Goal: Task Accomplishment & Management: Complete application form

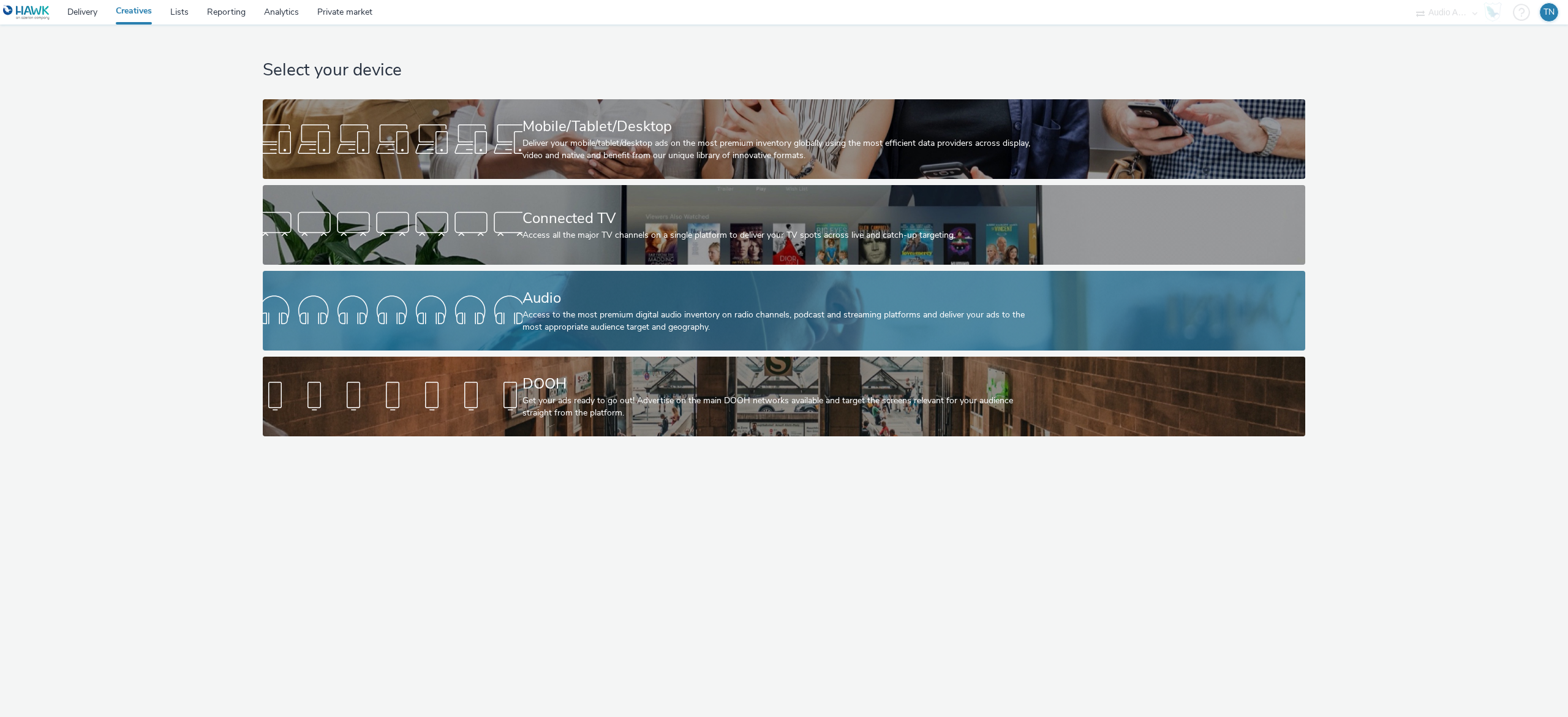
click at [556, 290] on div "Audio" at bounding box center [782, 298] width 519 height 22
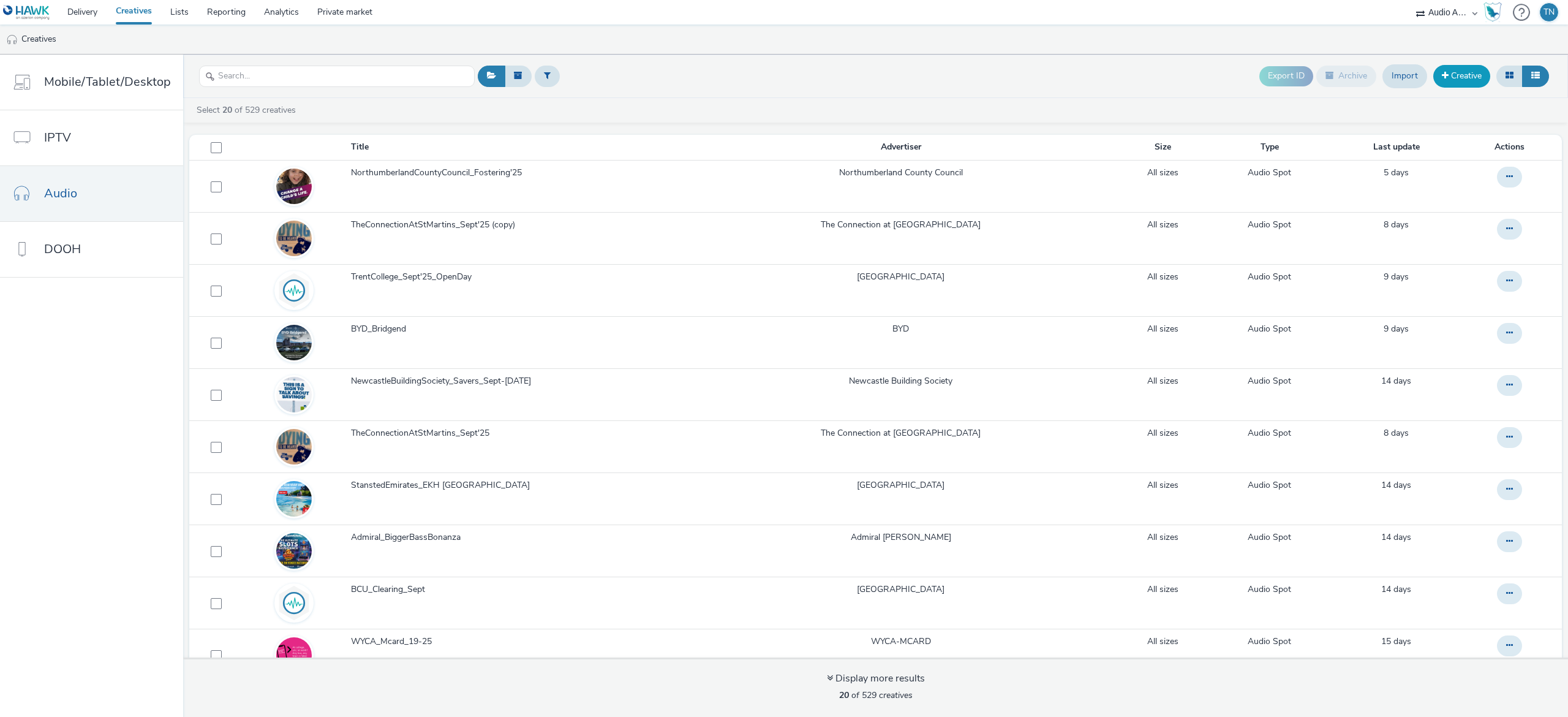
click at [1458, 85] on link "Creative" at bounding box center [1461, 76] width 57 height 22
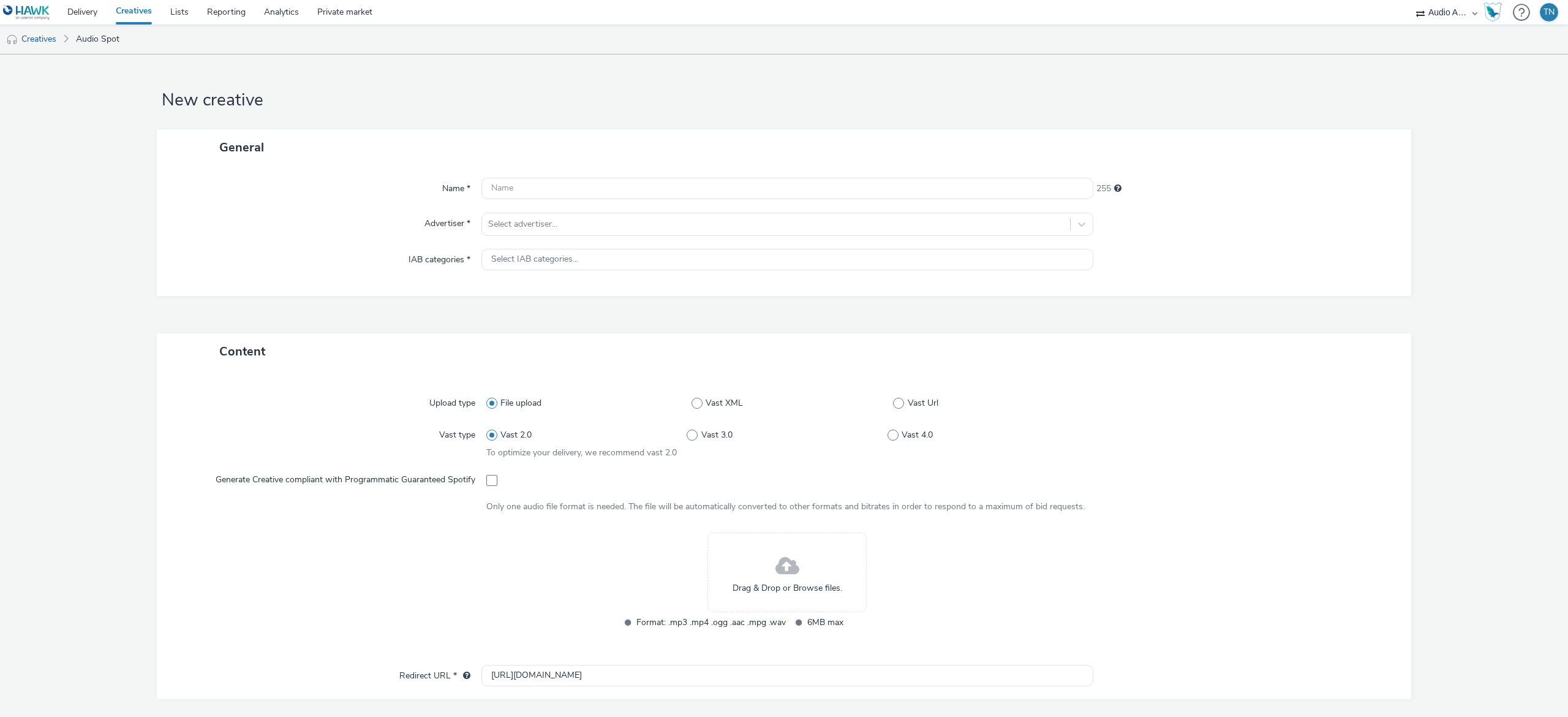
click at [792, 585] on span "Drag & Drop or Browse files." at bounding box center [787, 588] width 110 height 12
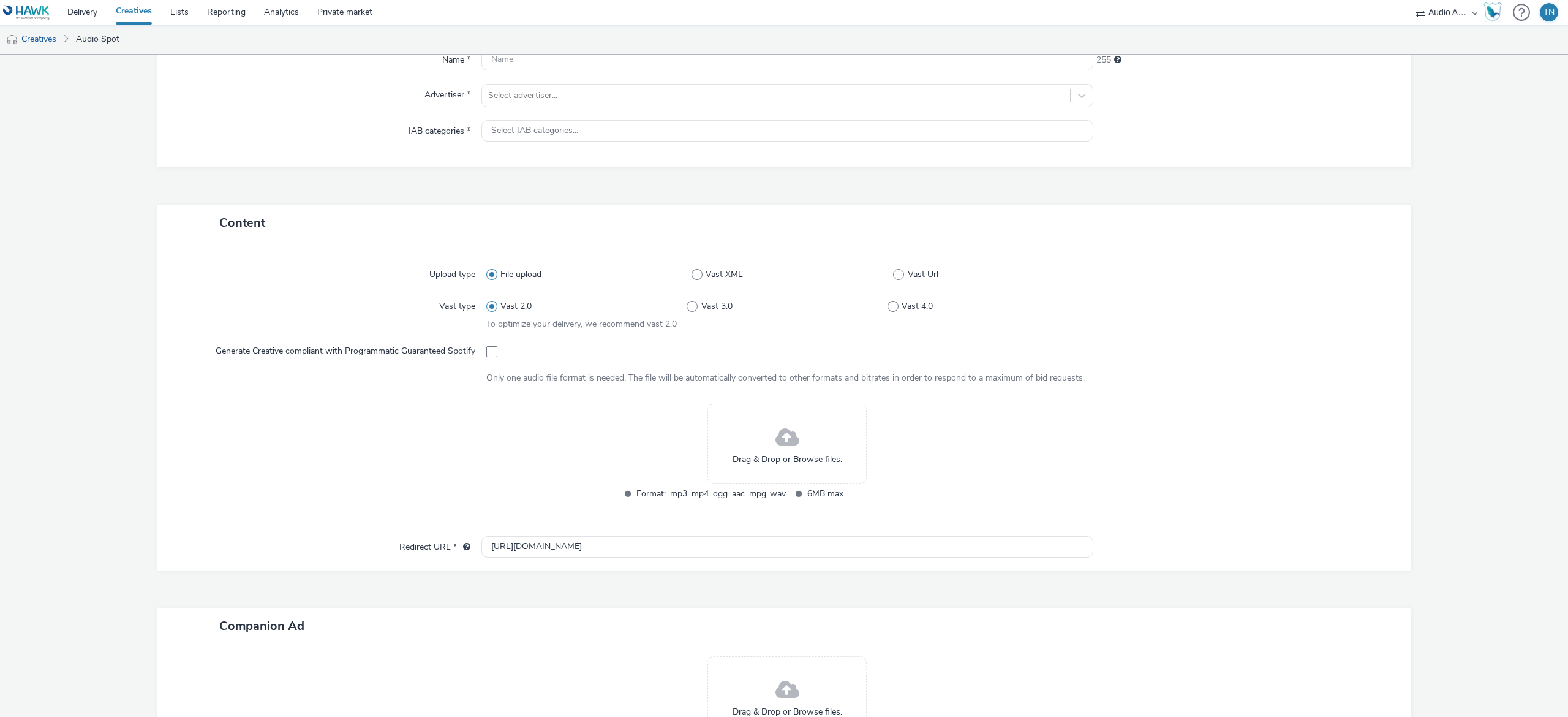
scroll to position [145, 0]
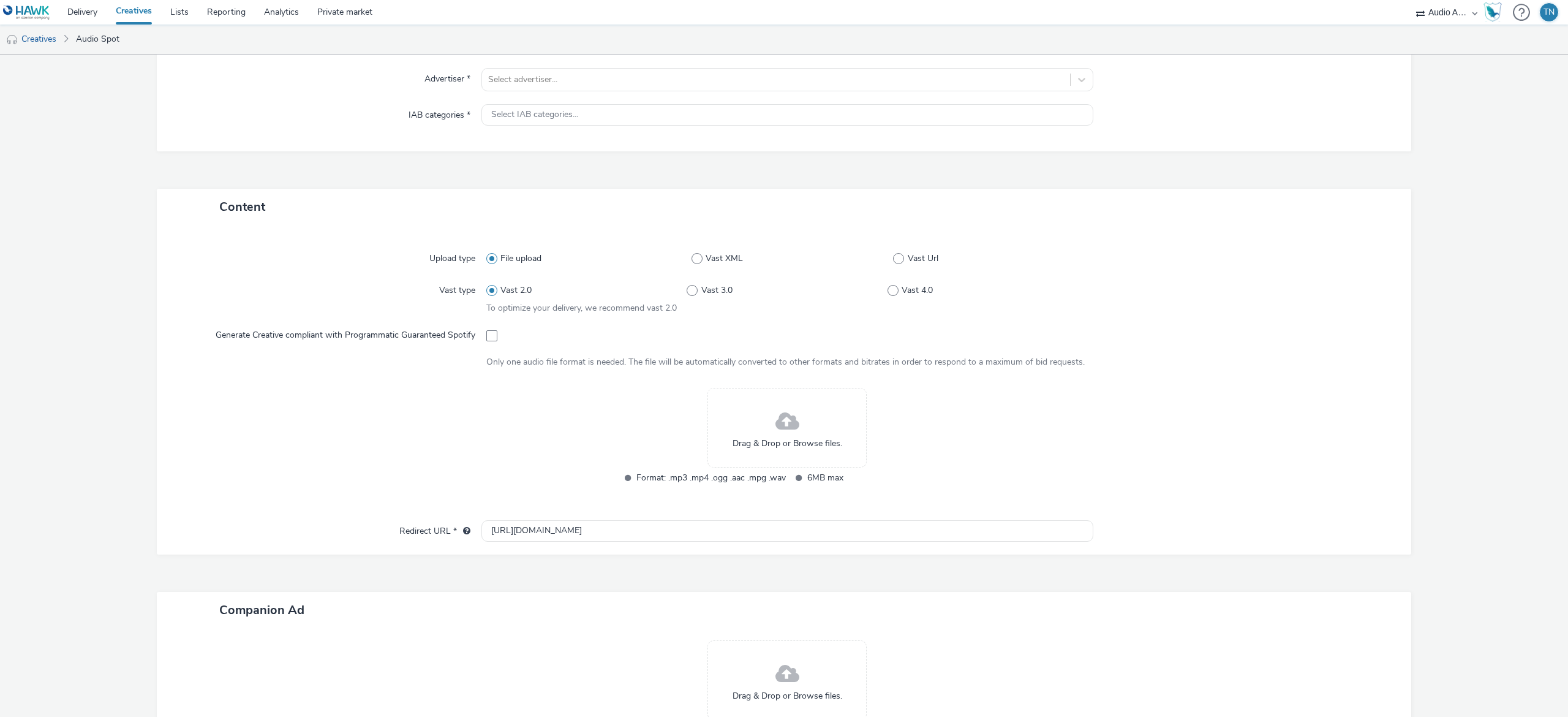
click at [806, 430] on div "Drag & Drop or Browse files." at bounding box center [786, 427] width 159 height 80
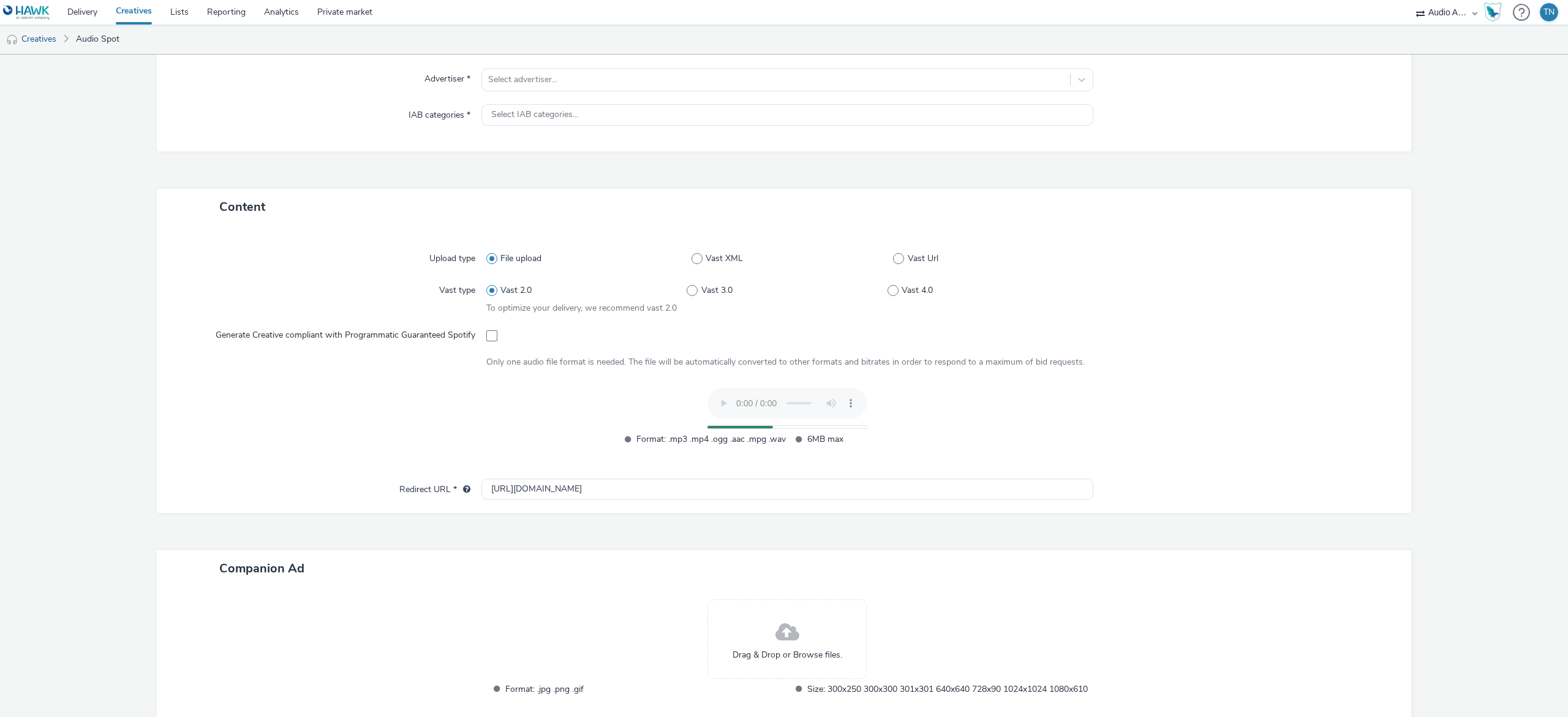
scroll to position [233, 0]
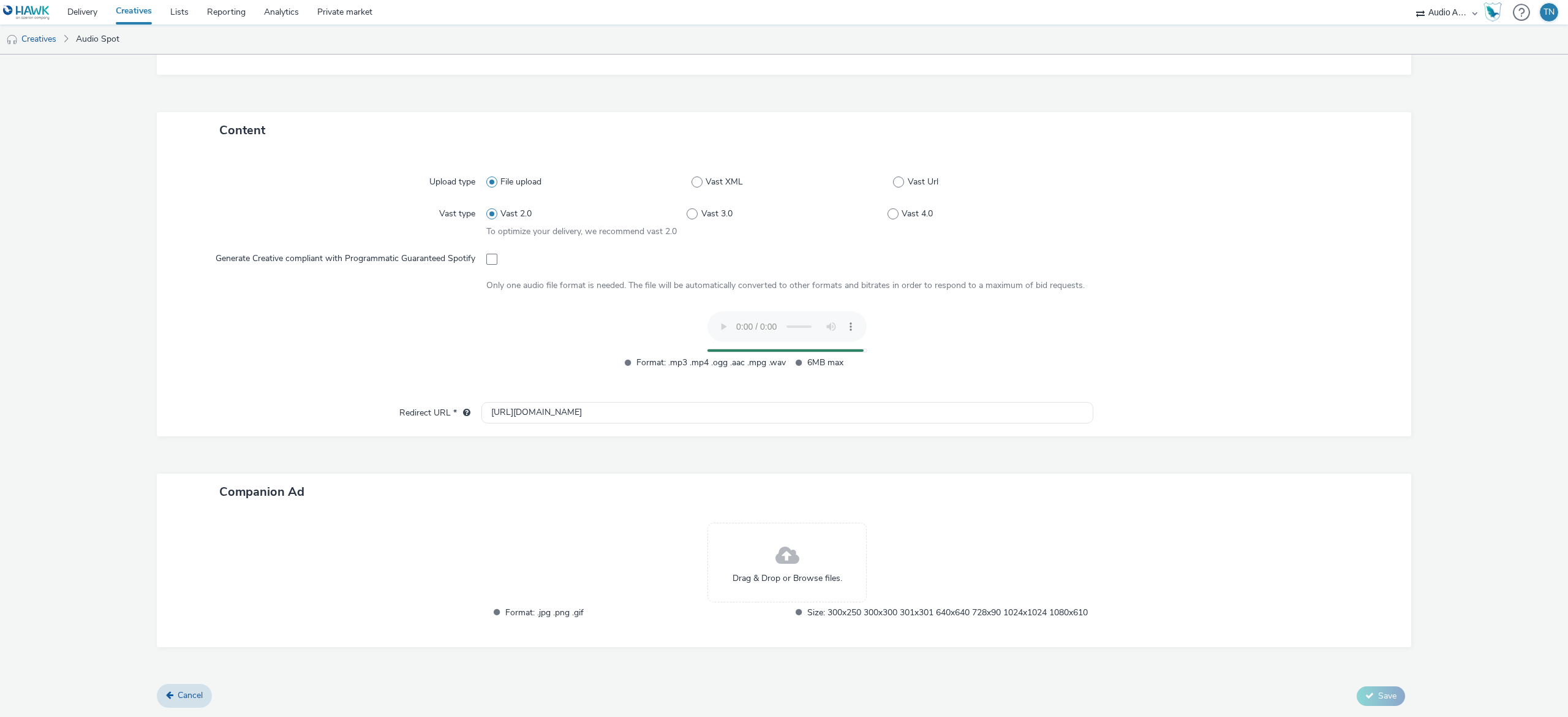
click at [800, 543] on div "Drag & Drop or Browse files." at bounding box center [786, 563] width 159 height 80
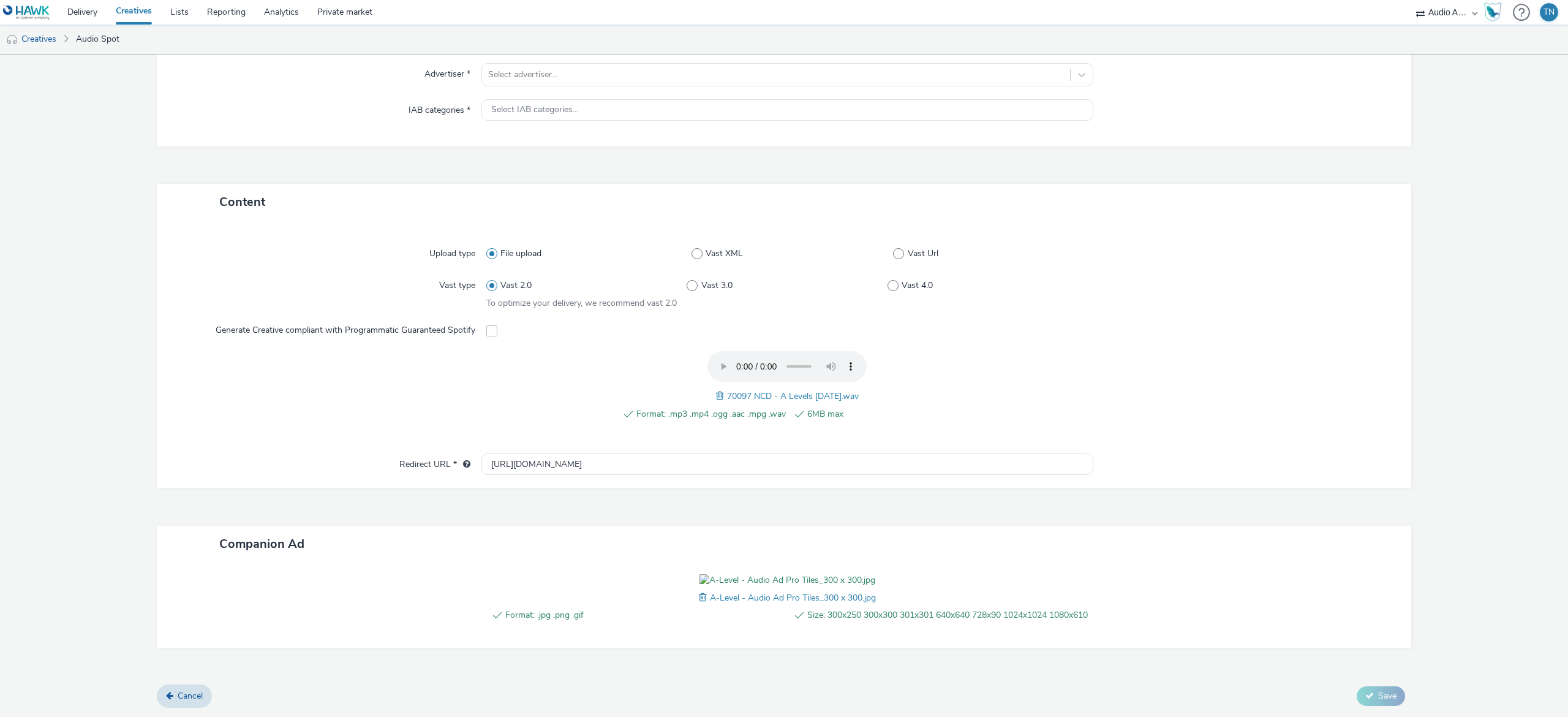
scroll to position [231, 0]
drag, startPoint x: 569, startPoint y: 381, endPoint x: 396, endPoint y: 367, distance: 173.6
click at [396, 367] on div "Upload type File upload Vast XML Vast Url Vast type Vast 2.0 Vast 3.0 Vast 4.0 …" at bounding box center [784, 354] width 1254 height 268
paste input "www.newcollegedurham.ac.uk/events/event/135-a-level-open-event"
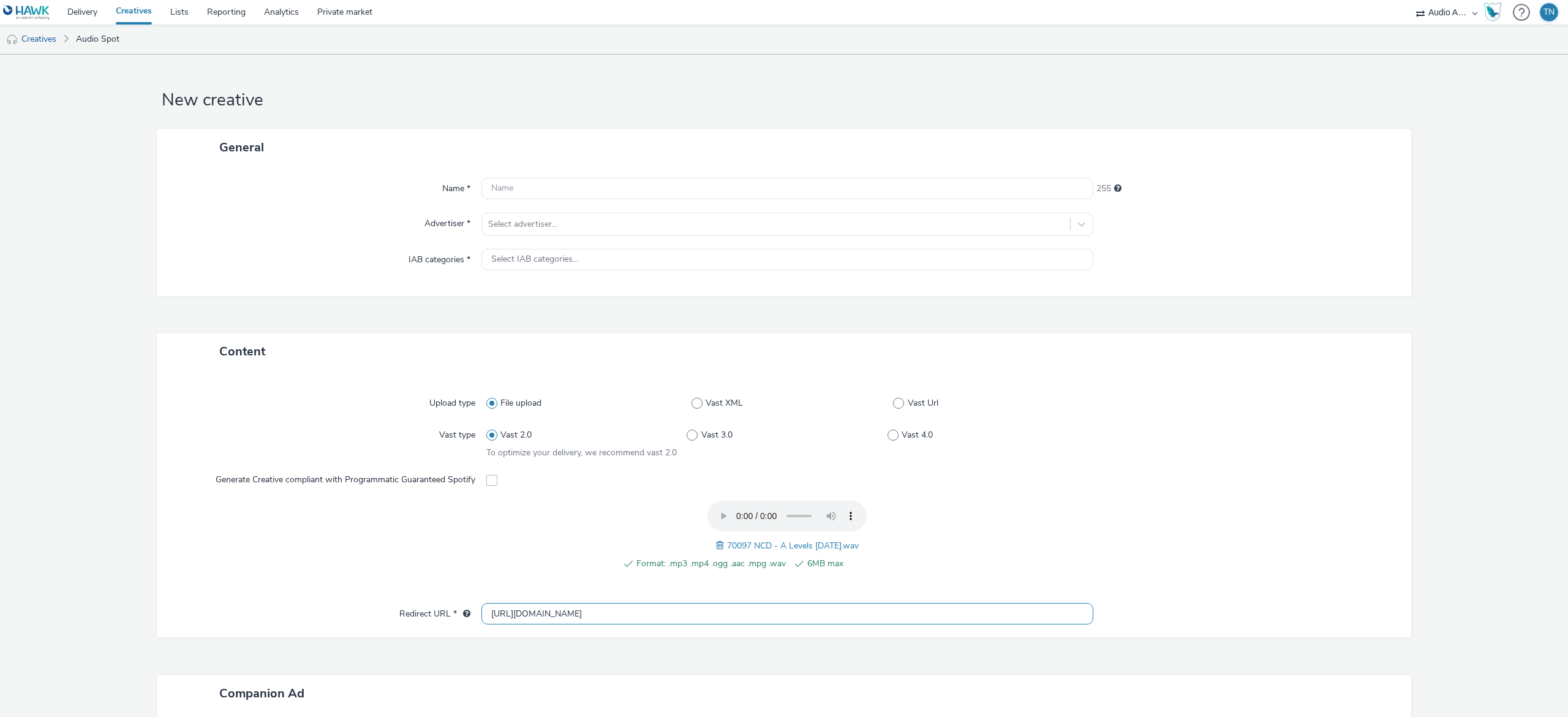
scroll to position [0, 0]
type input "https://www.newcollegedurham.ac.uk/events/event/135-a-level-open-event"
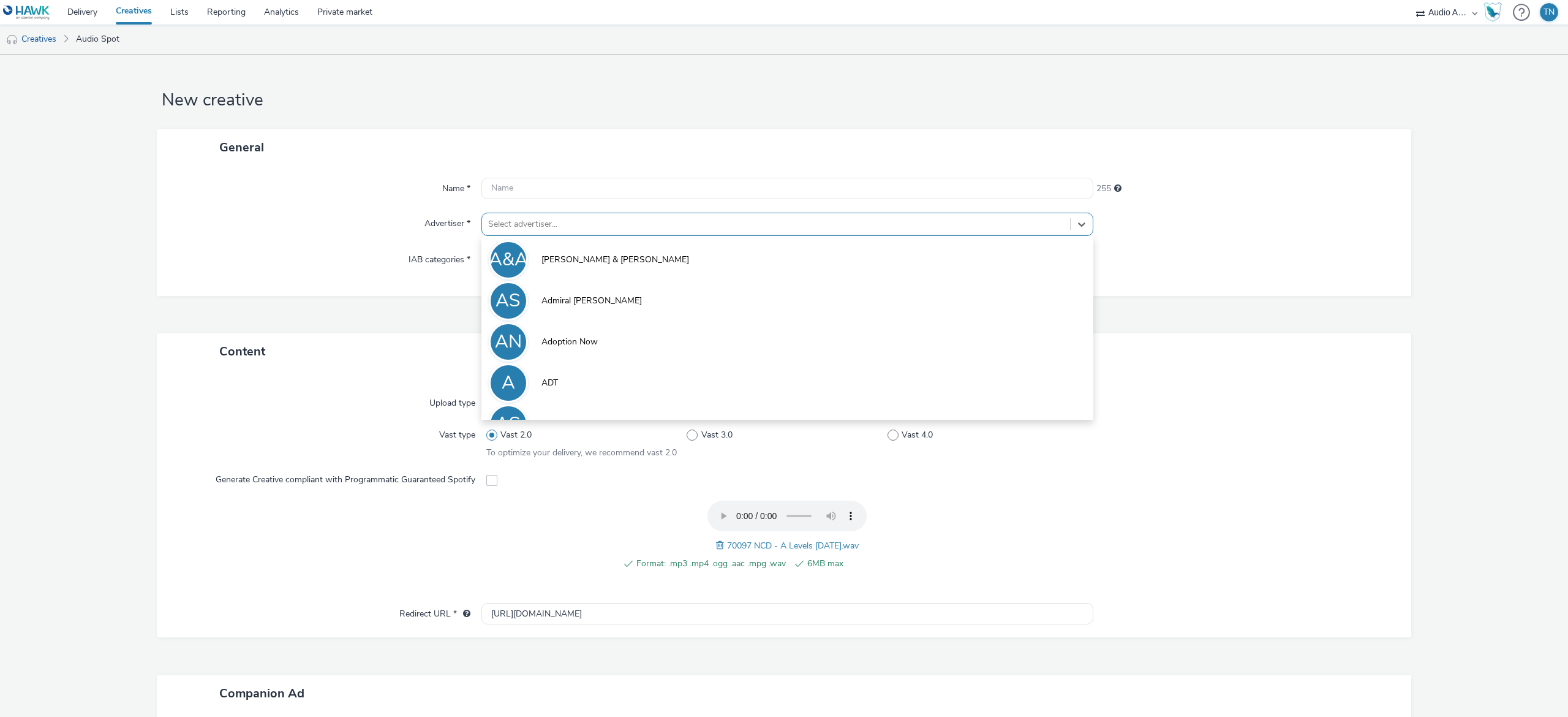
click at [551, 231] on div at bounding box center [776, 225] width 575 height 15
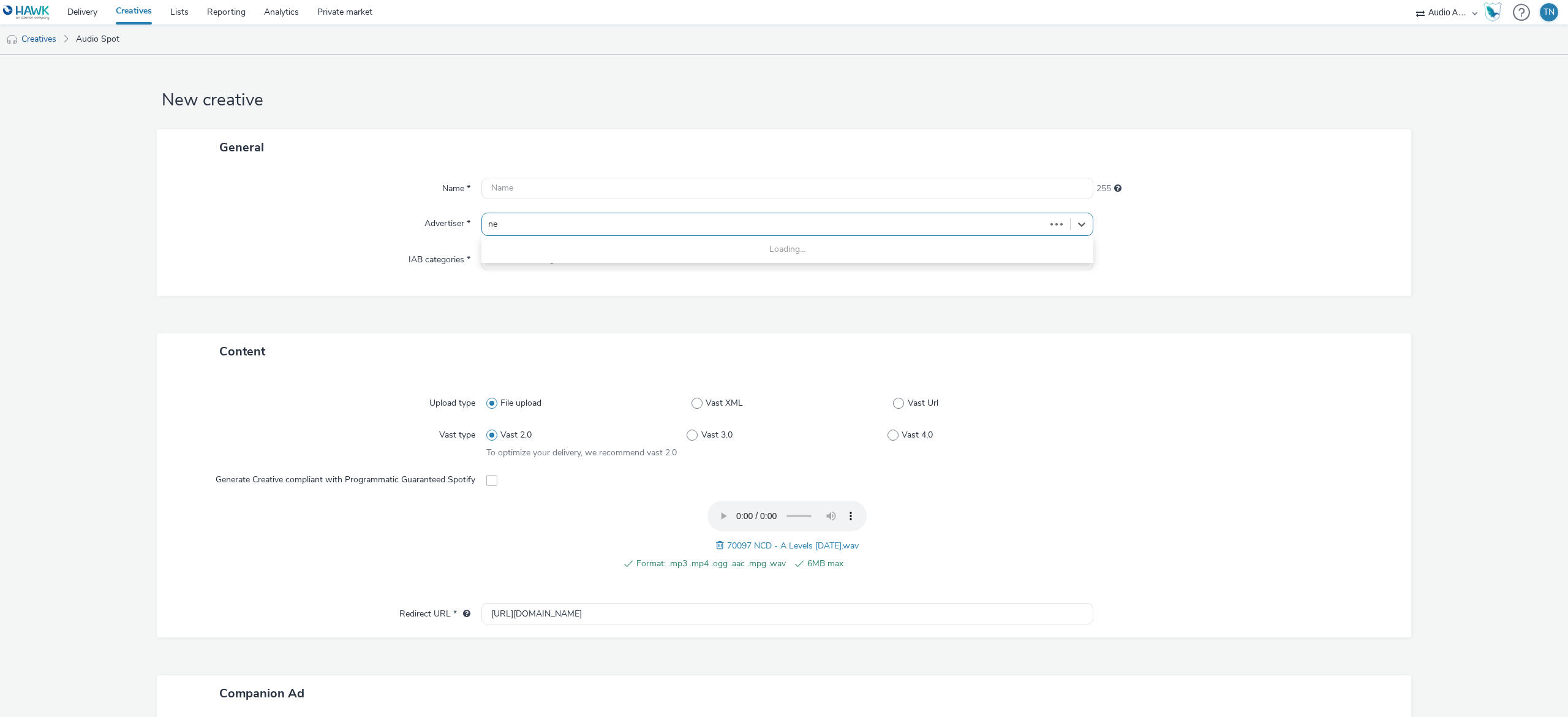
type input "new"
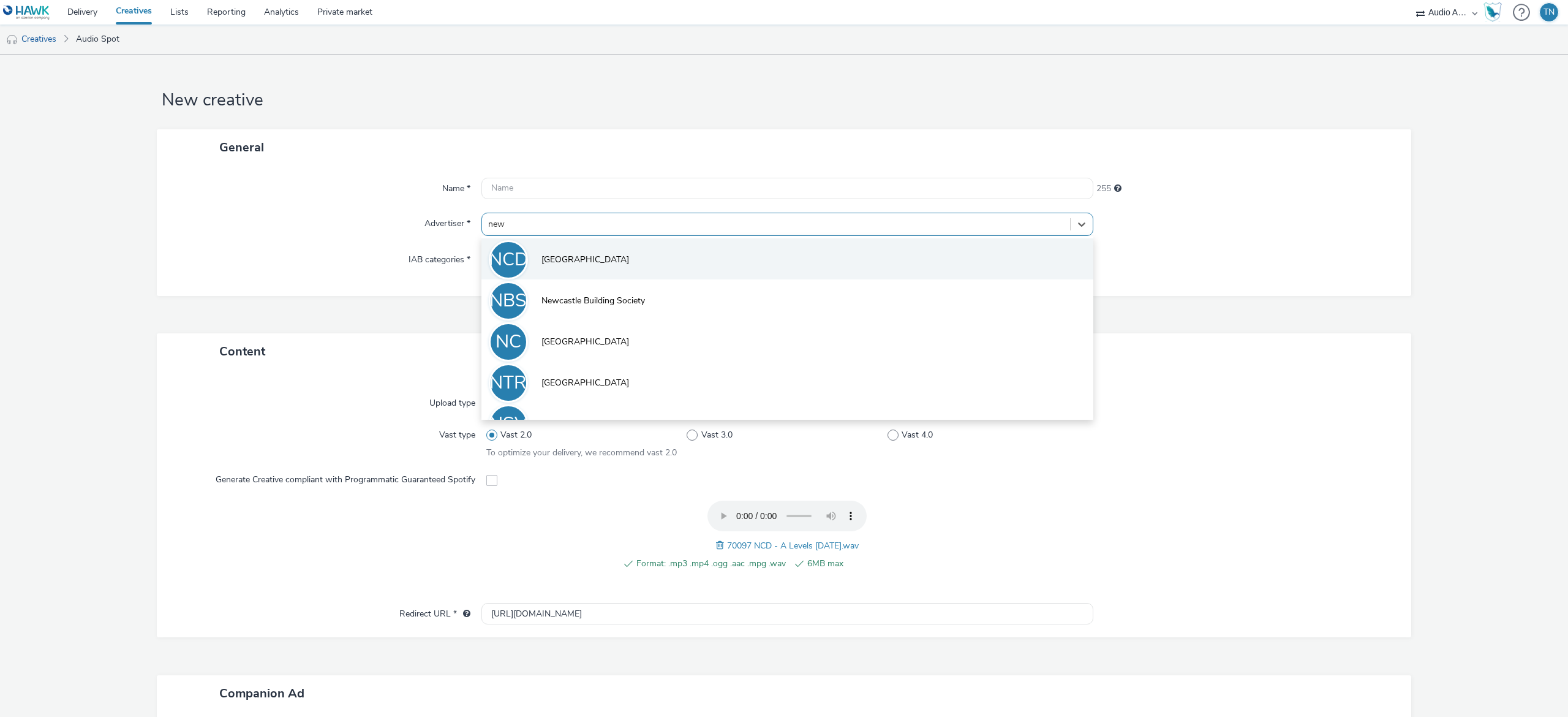
click at [595, 272] on li "NCD New College Durham" at bounding box center [787, 258] width 612 height 41
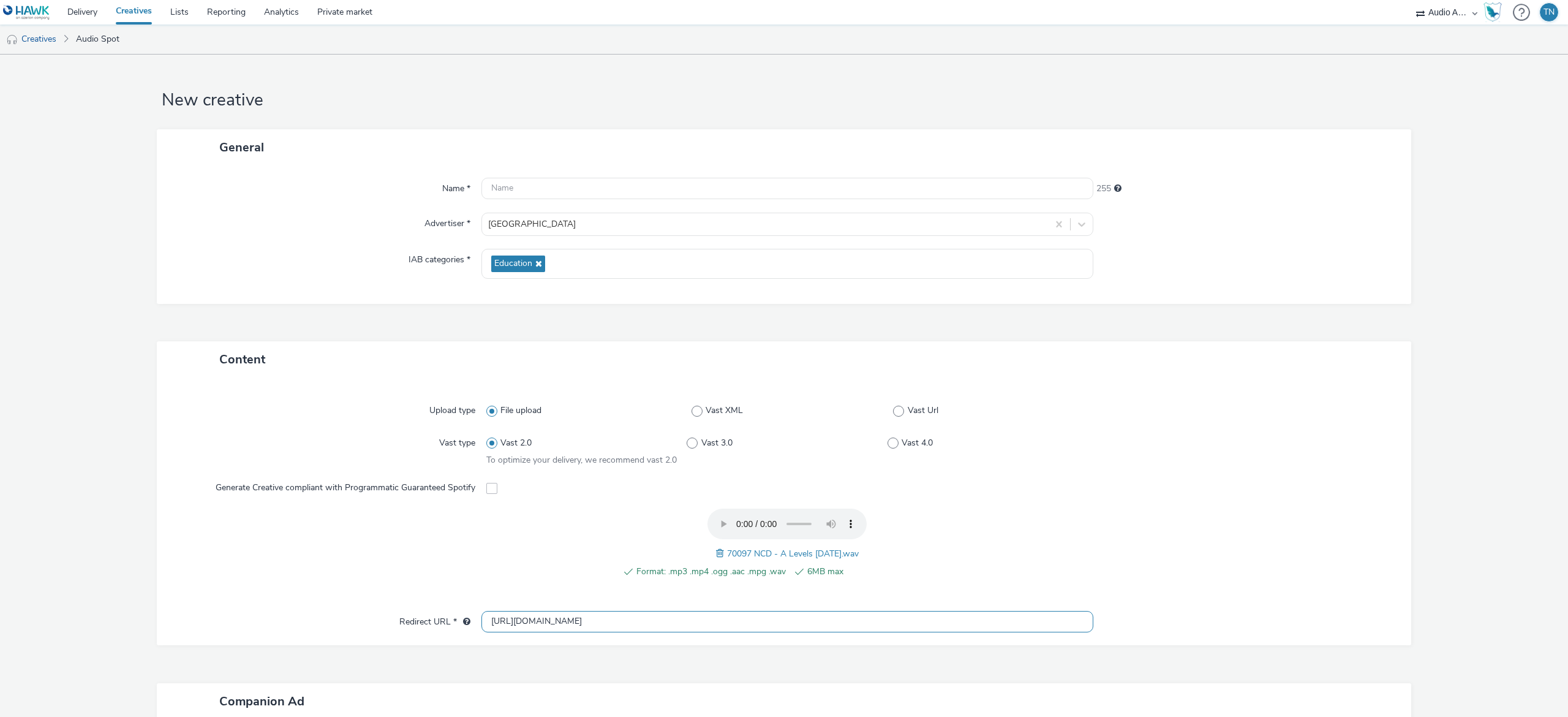
drag, startPoint x: 634, startPoint y: 616, endPoint x: 309, endPoint y: 586, distance: 326.4
click at [309, 586] on div "Upload type File upload Vast XML Vast Url Vast type Vast 2.0 Vast 3.0 Vast 4.0 …" at bounding box center [784, 511] width 1254 height 268
paste input "s://www.newcollegedurham.ac.uk/events/event/135-a-level-open-event"
type input "https://www.newcollegedurham.ac.uk/events/event/135-a-level-open-event"
click at [561, 191] on input "text" at bounding box center [787, 189] width 612 height 22
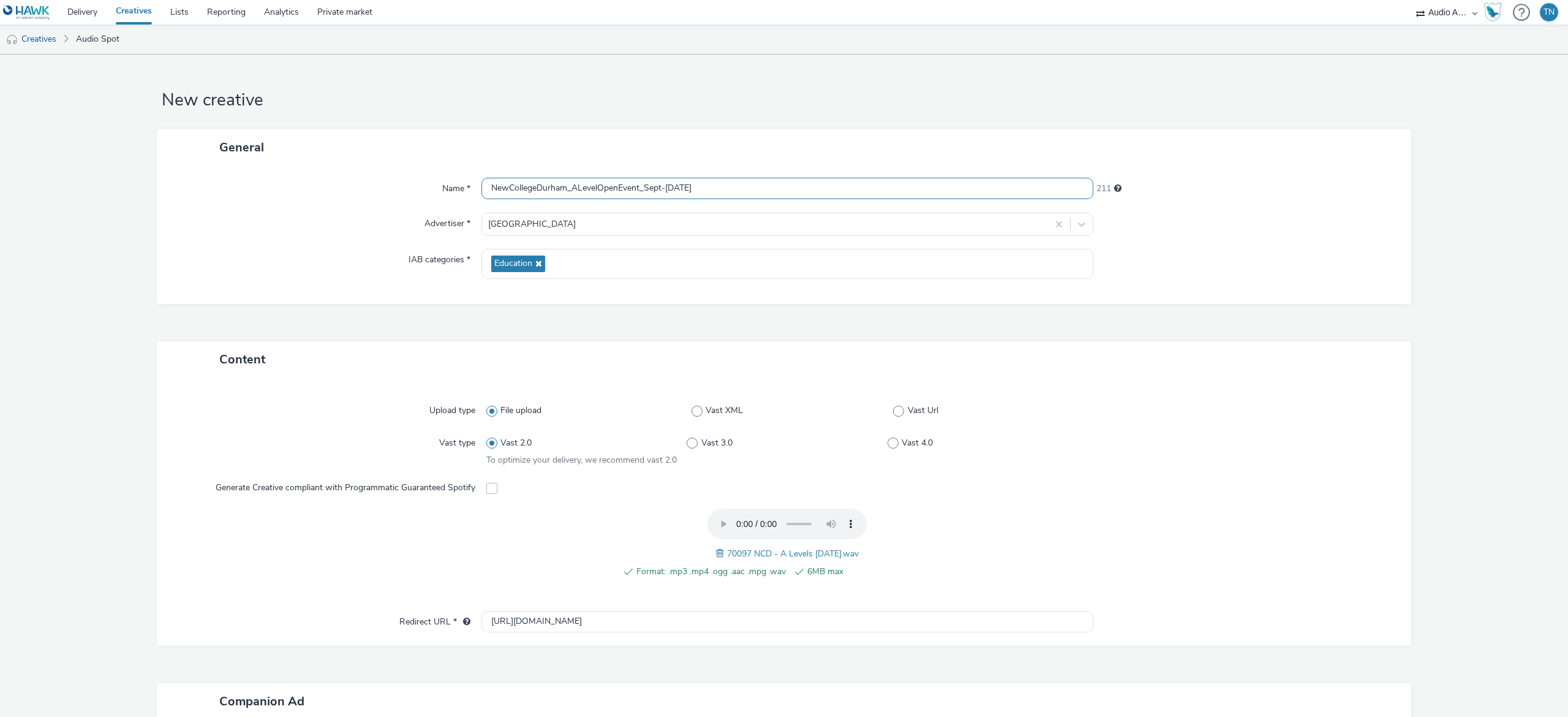
scroll to position [239, 0]
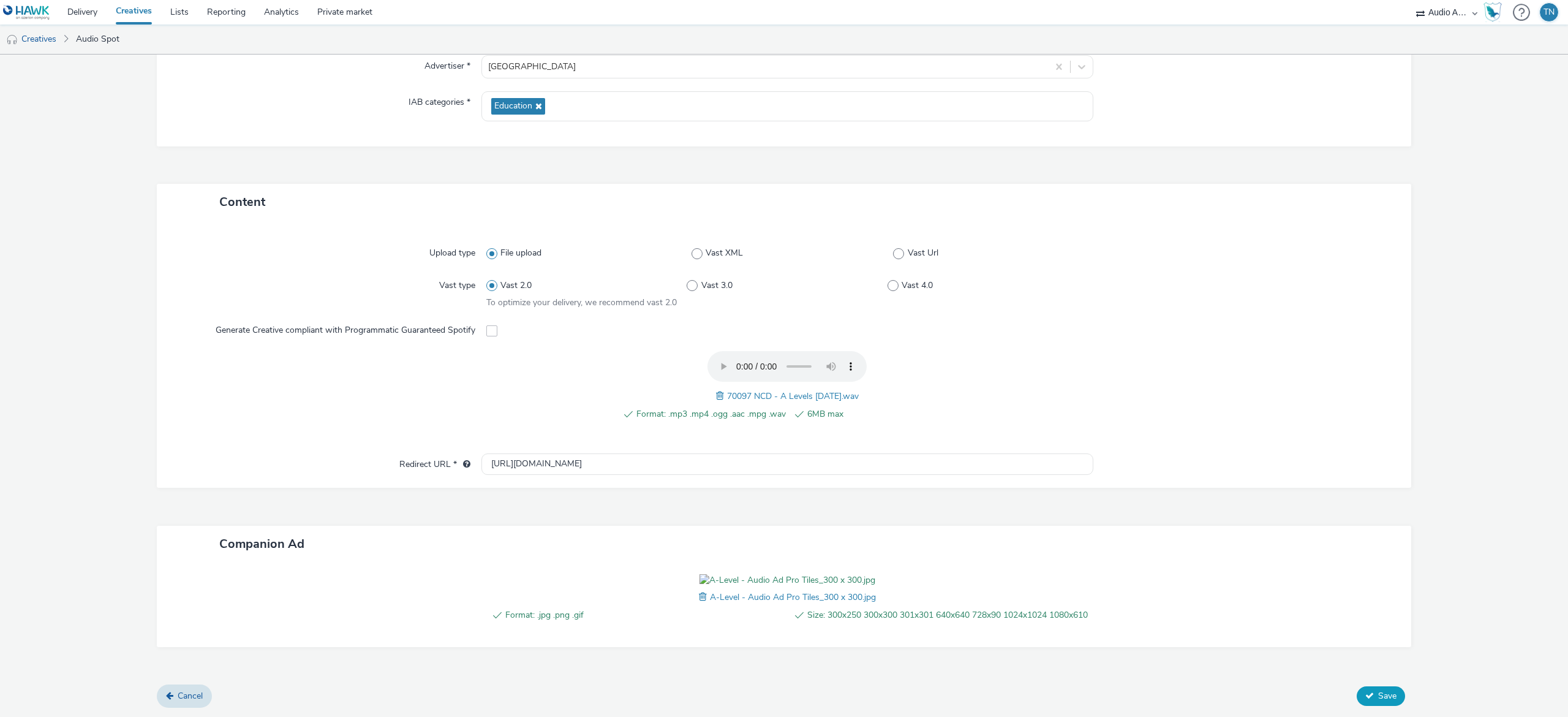
type input "NewCollegeDurham_ALevelOpenEvent_Sept-[DATE]"
click at [1381, 692] on button "Save" at bounding box center [1381, 695] width 49 height 20
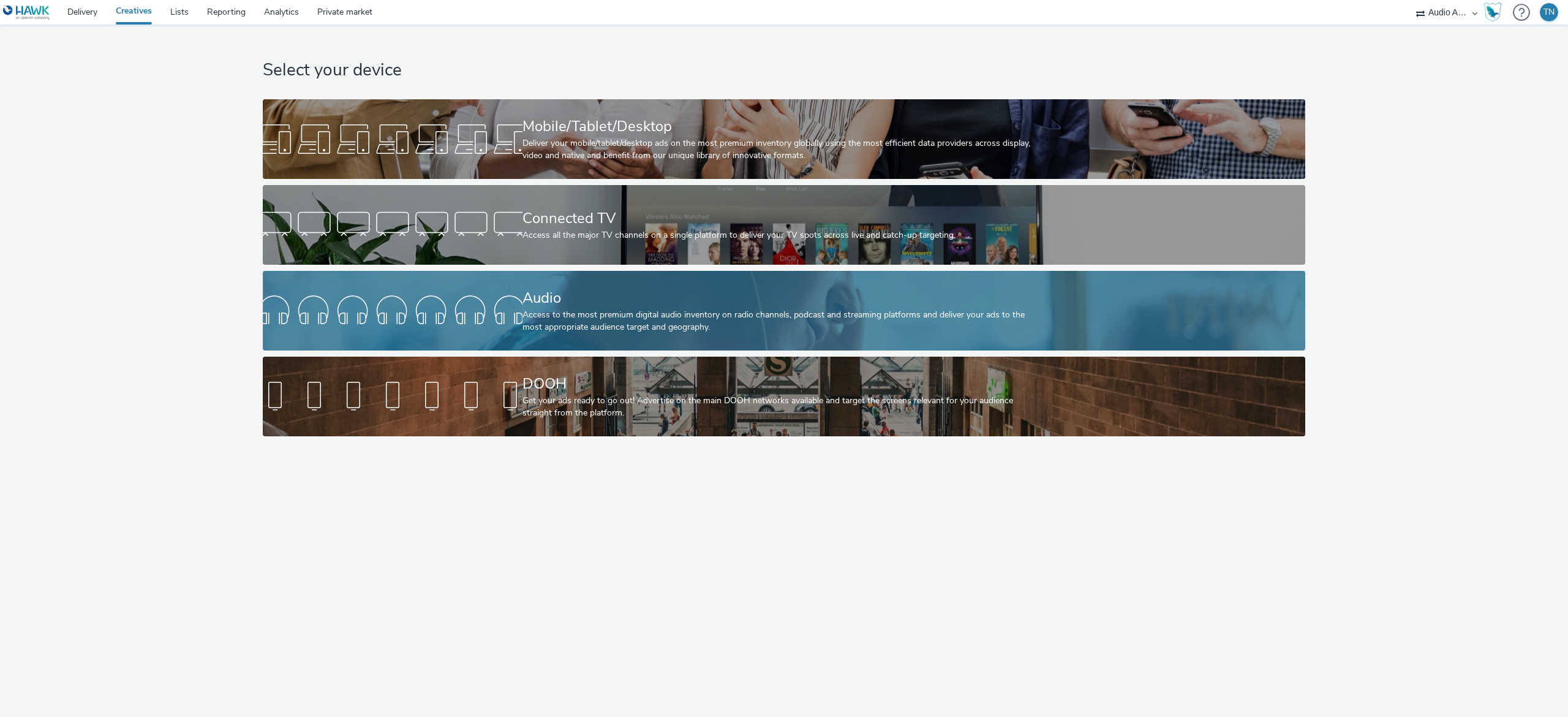
click at [434, 288] on link "Audio Access to the most premium digital audio inventory on radio channels, pod…" at bounding box center [784, 310] width 1043 height 80
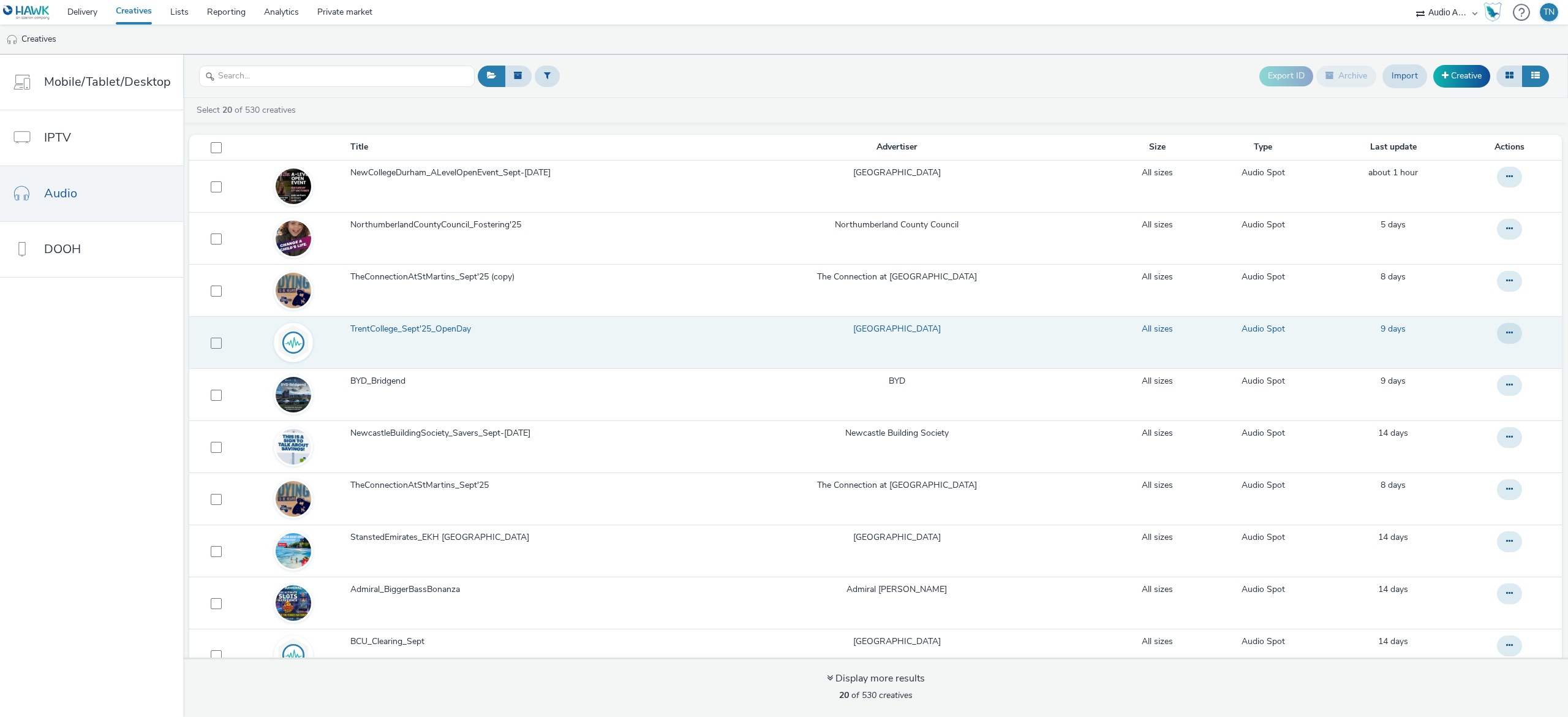
click at [421, 330] on span "TrentCollege_Sept'25_OpenDay" at bounding box center [413, 329] width 126 height 12
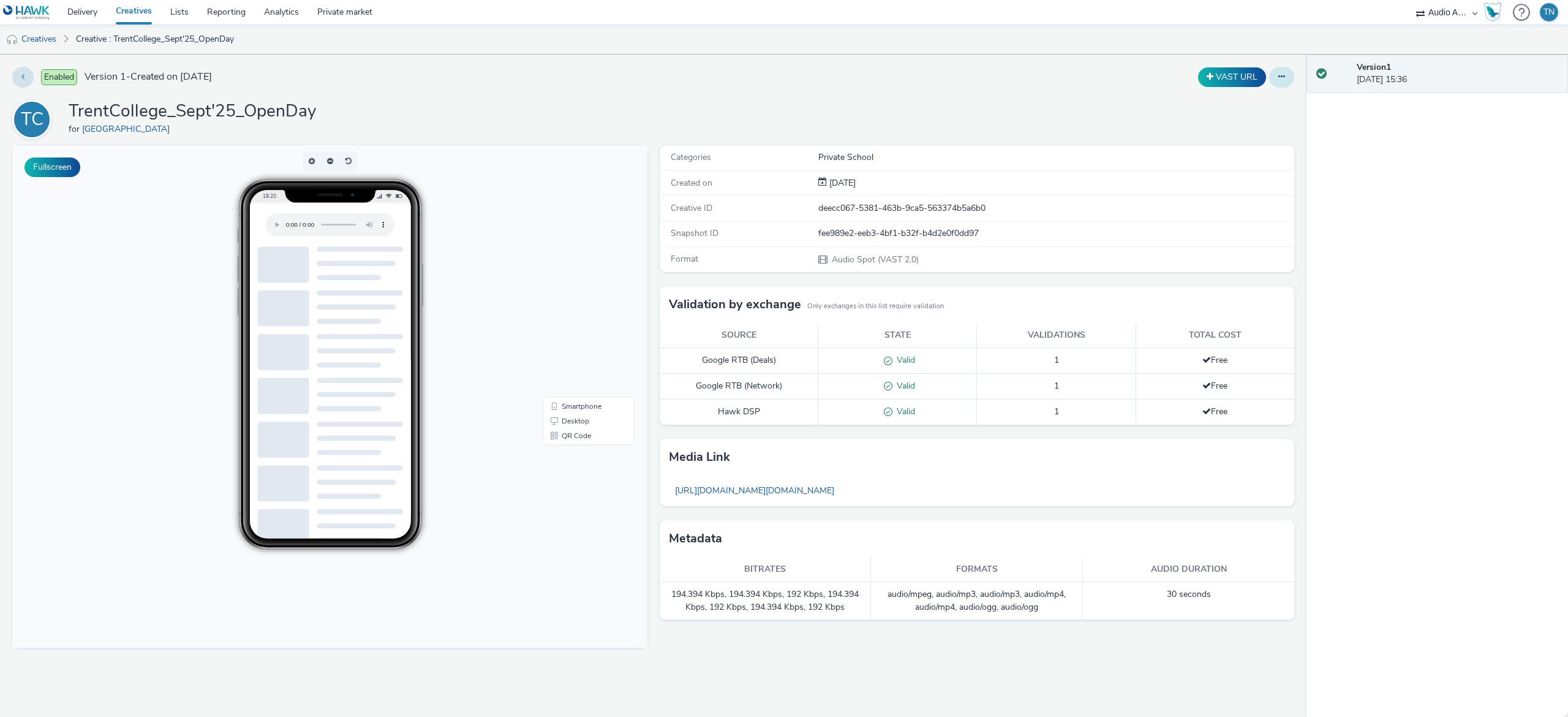
click at [1289, 70] on button at bounding box center [1281, 77] width 25 height 21
click at [1256, 103] on link "Edit" at bounding box center [1248, 101] width 92 height 24
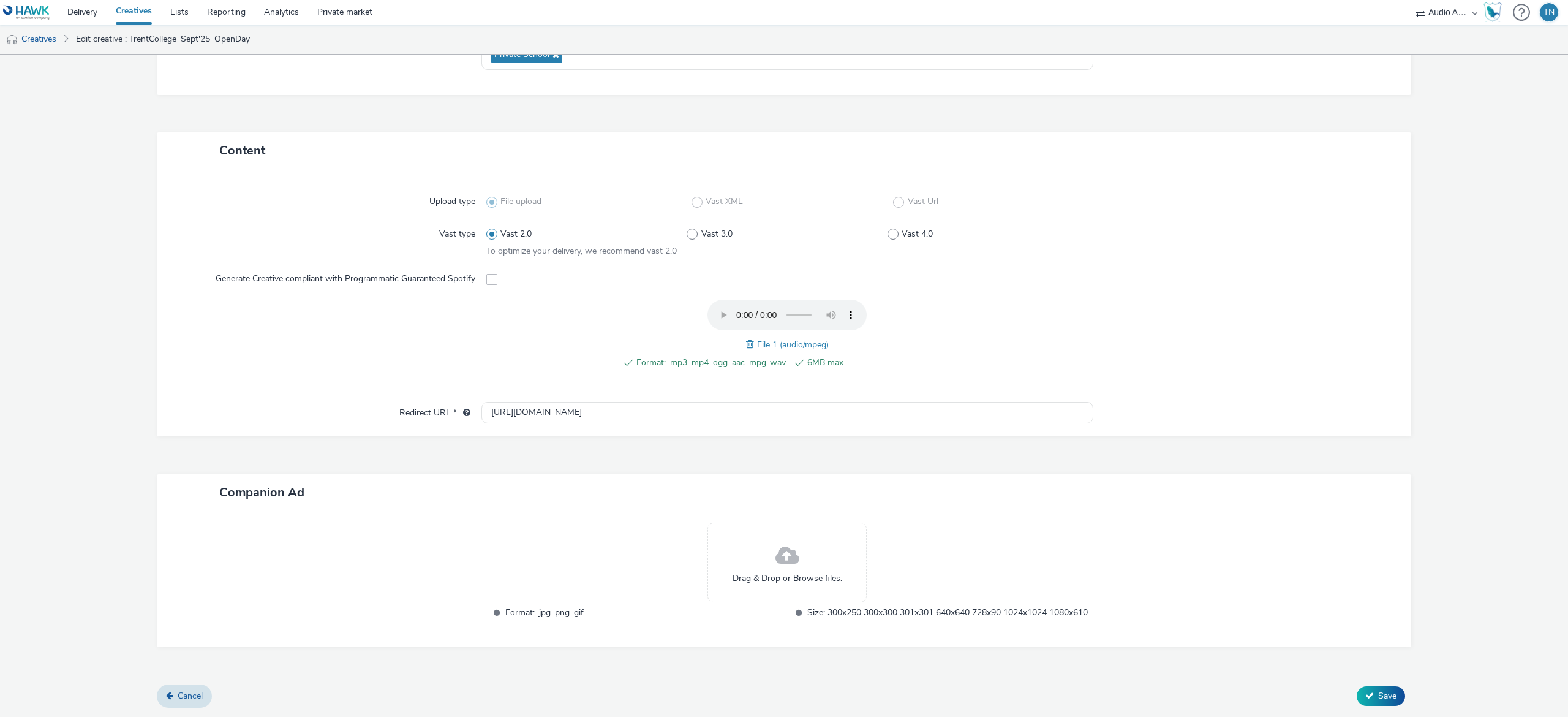
scroll to position [218, 0]
click at [746, 338] on span at bounding box center [751, 344] width 11 height 14
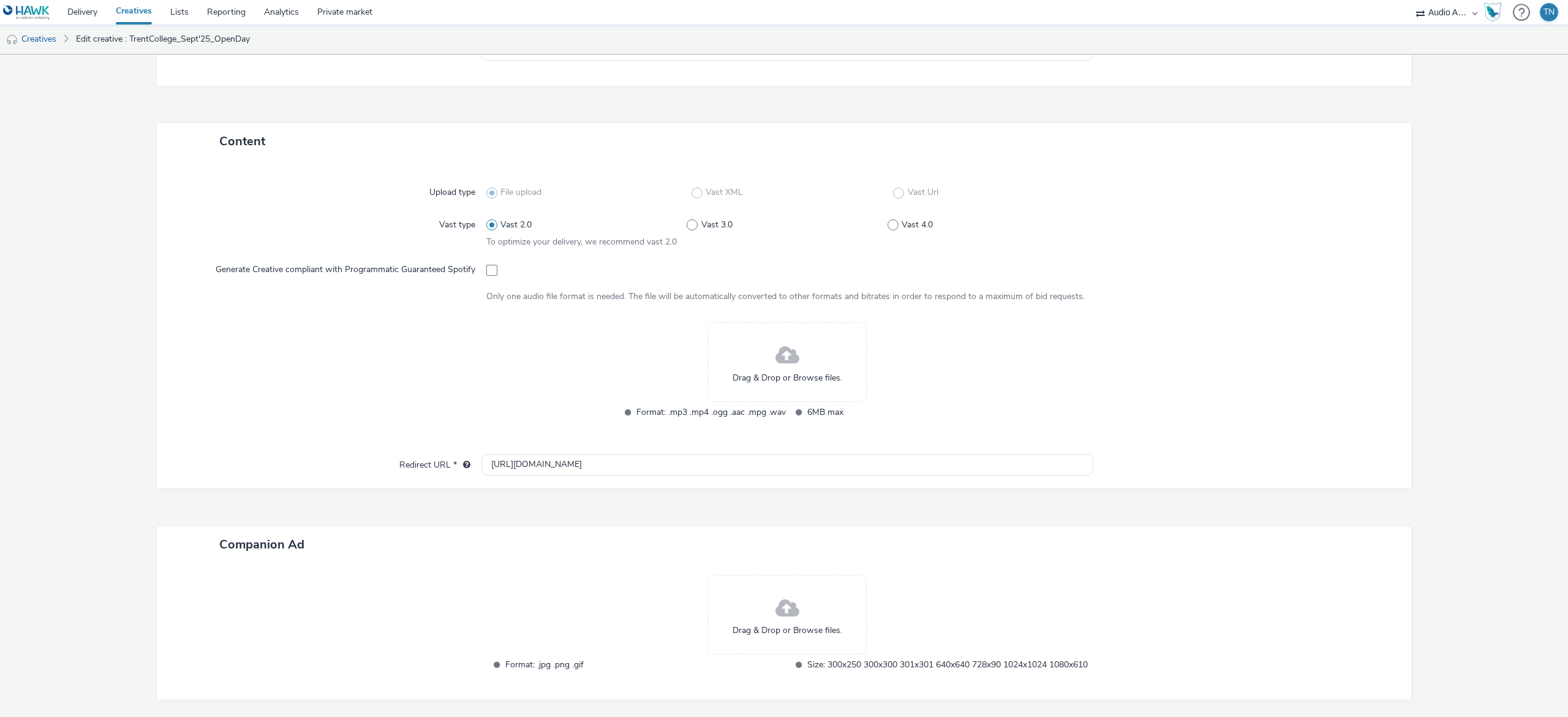
click at [795, 358] on div "Drag & Drop or Browse files." at bounding box center [786, 362] width 159 height 80
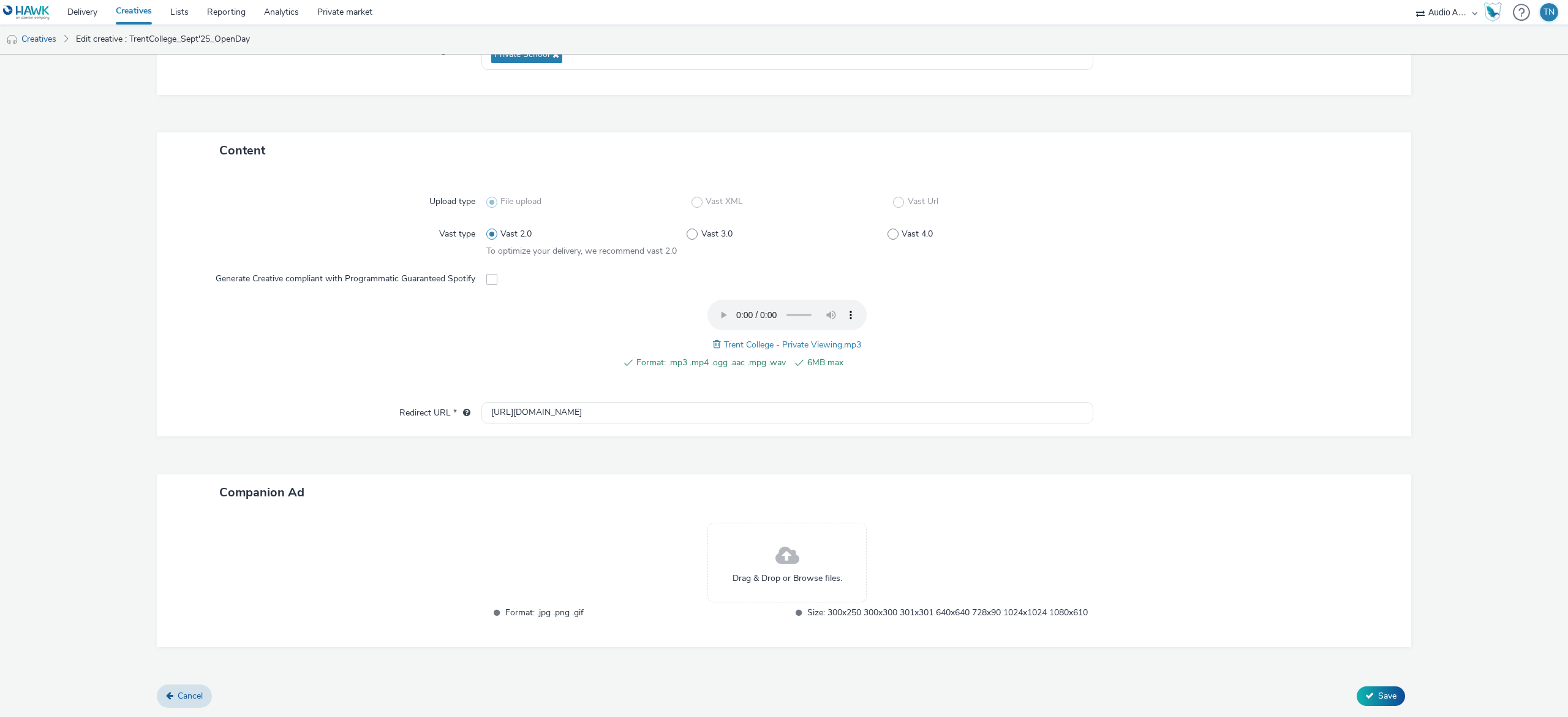
scroll to position [221, 0]
click at [1378, 698] on span "Save" at bounding box center [1387, 695] width 18 height 11
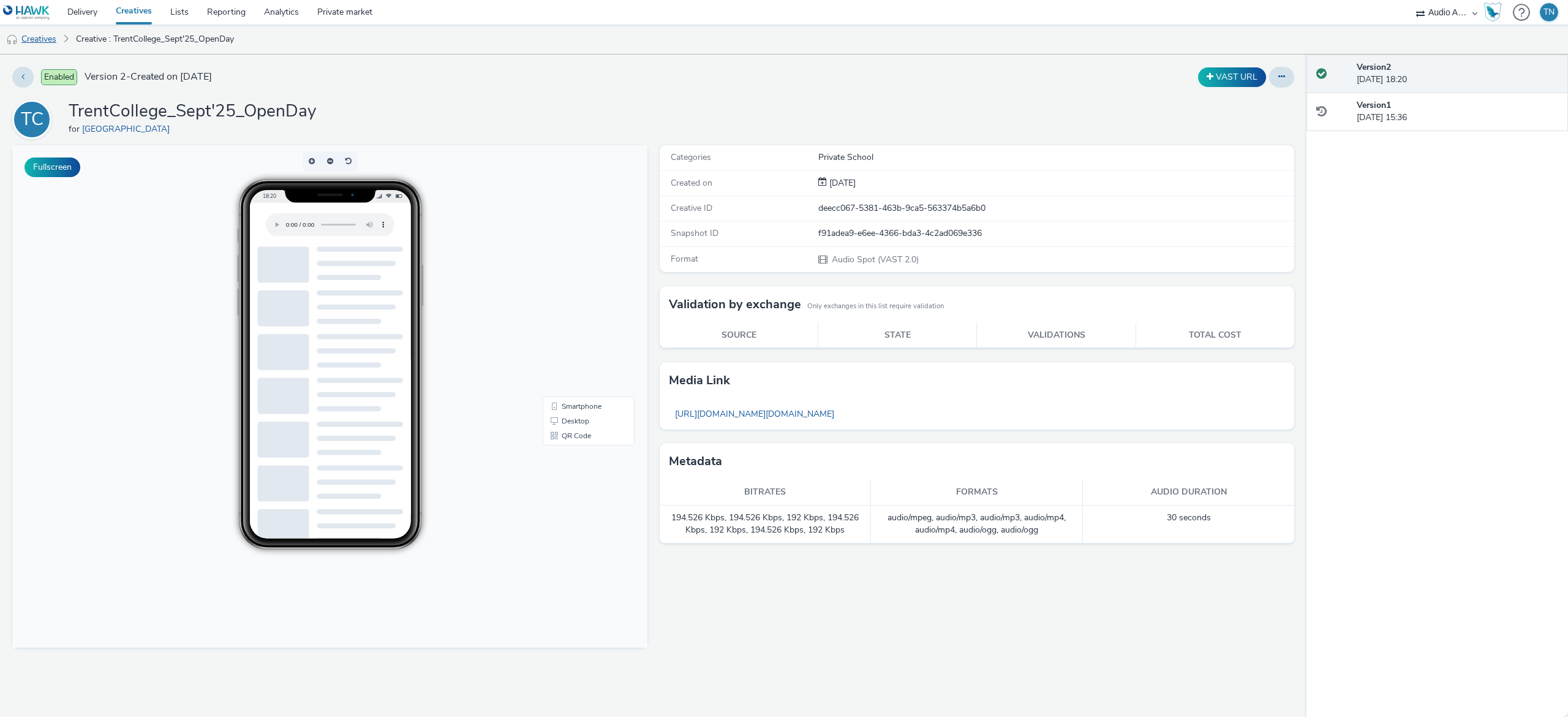
click at [51, 41] on link "Creatives" at bounding box center [31, 39] width 62 height 29
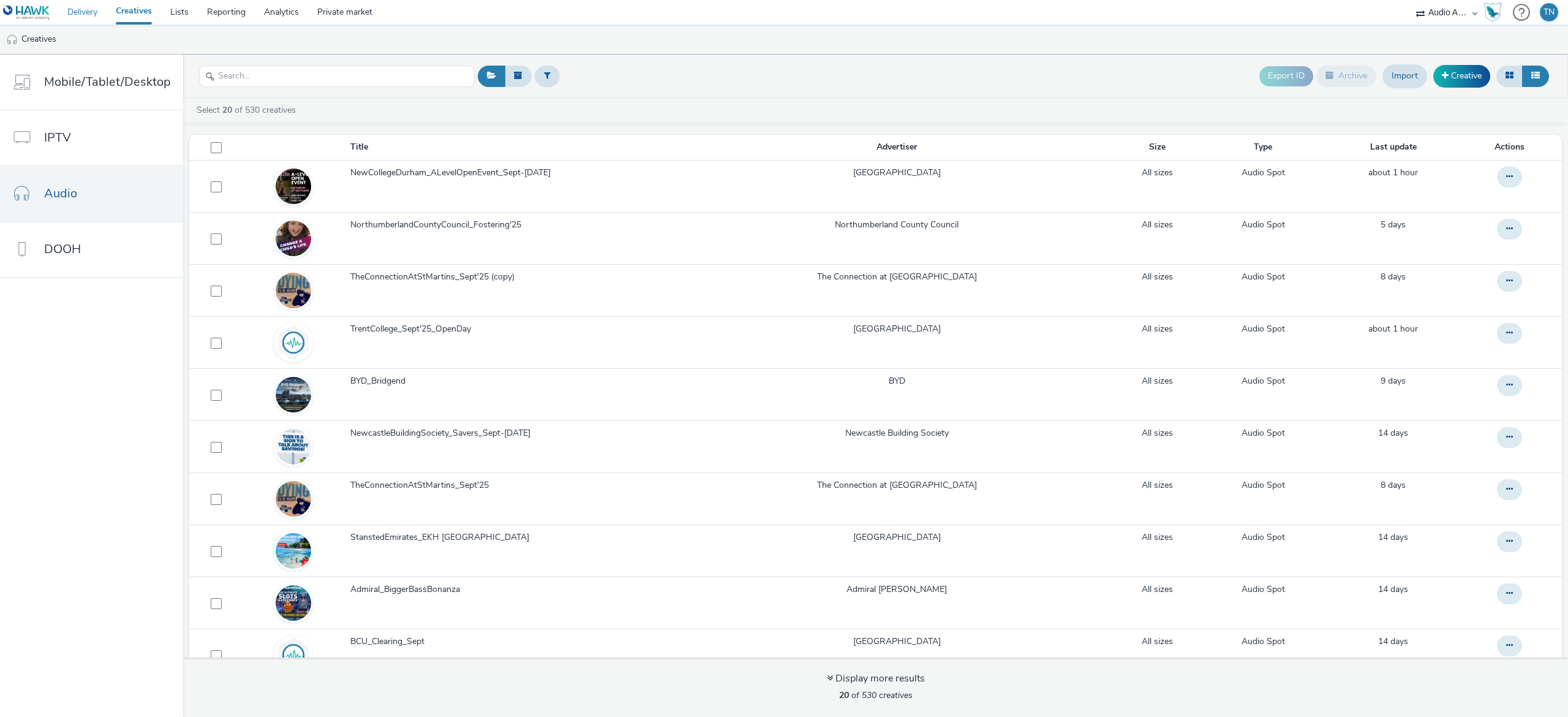
click at [86, 9] on link "Delivery" at bounding box center [82, 12] width 49 height 24
